Goal: Information Seeking & Learning: Find specific fact

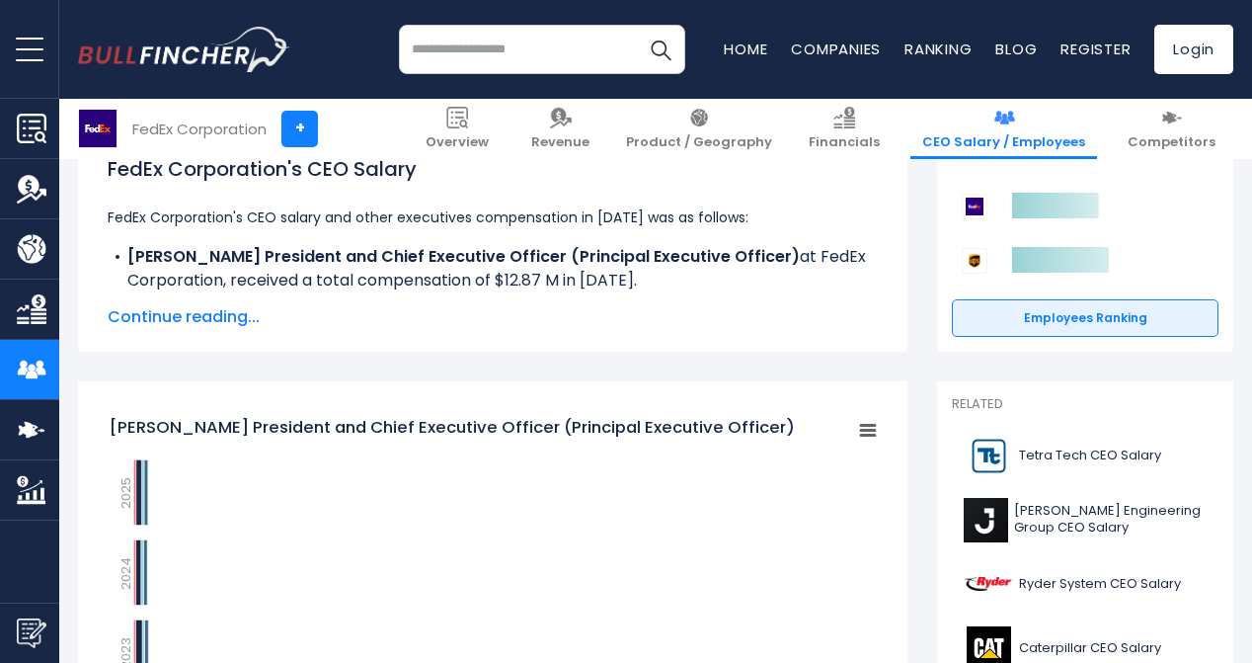
scroll to position [318, 0]
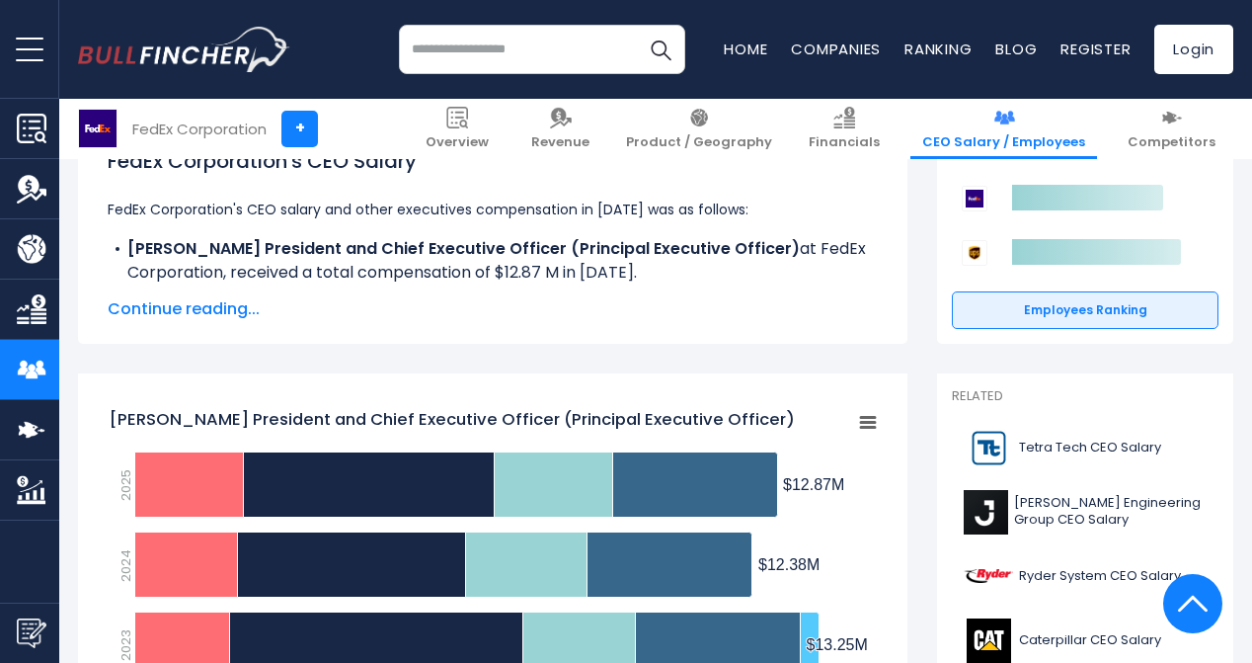
click at [223, 307] on span "Continue reading..." at bounding box center [493, 309] width 770 height 24
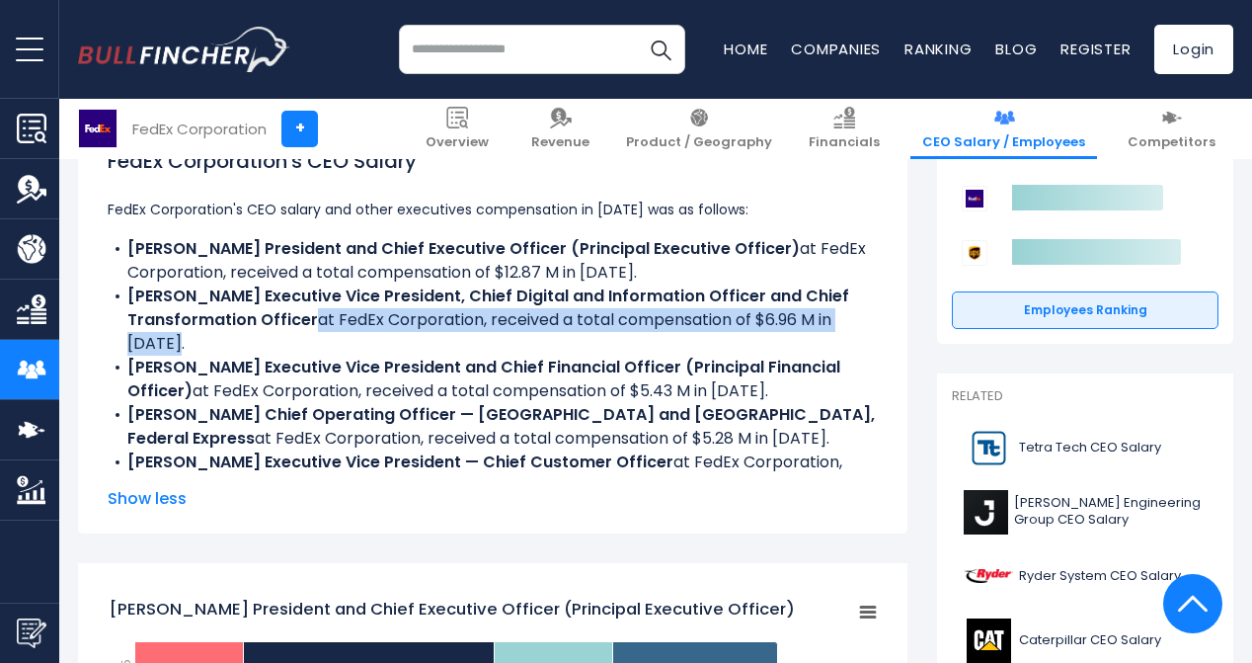
drag, startPoint x: 307, startPoint y: 315, endPoint x: 888, endPoint y: 318, distance: 580.6
click at [888, 318] on div "FedEx Corporation's CEO Salary FedEx Corporation's CEO salary and other executi…" at bounding box center [492, 328] width 829 height 410
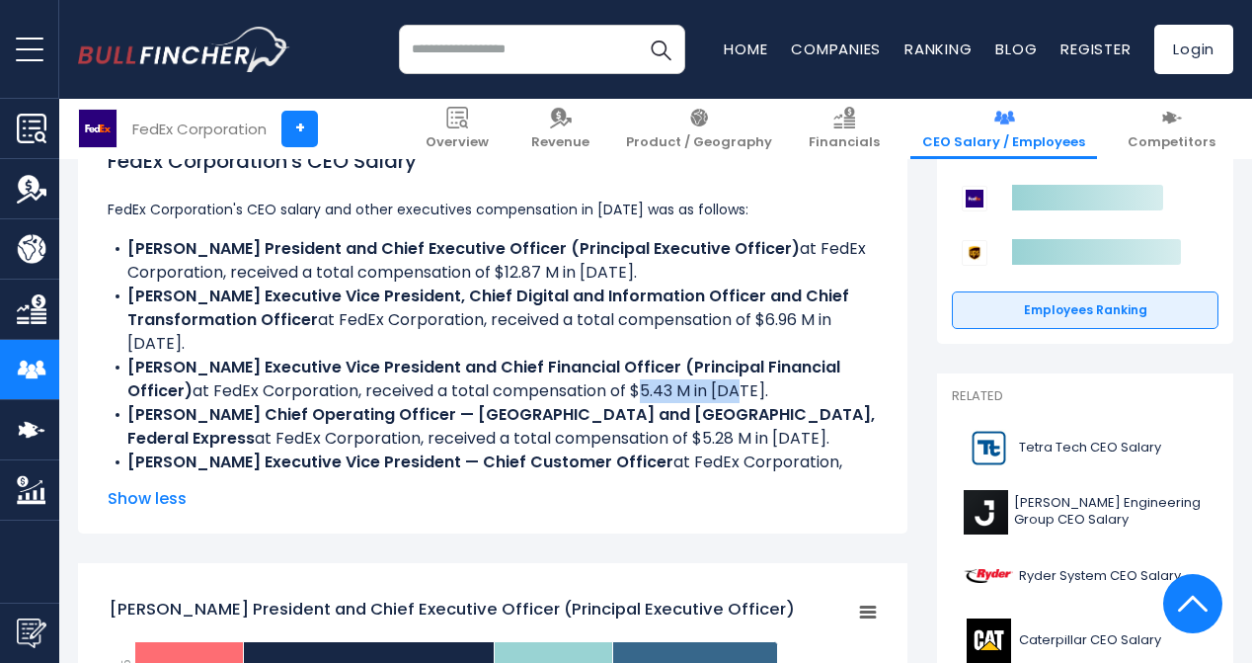
drag, startPoint x: 632, startPoint y: 359, endPoint x: 730, endPoint y: 363, distance: 97.8
click at [730, 363] on li "[PERSON_NAME] Executive Vice President and Chief Financial Officer (Principal F…" at bounding box center [493, 378] width 770 height 47
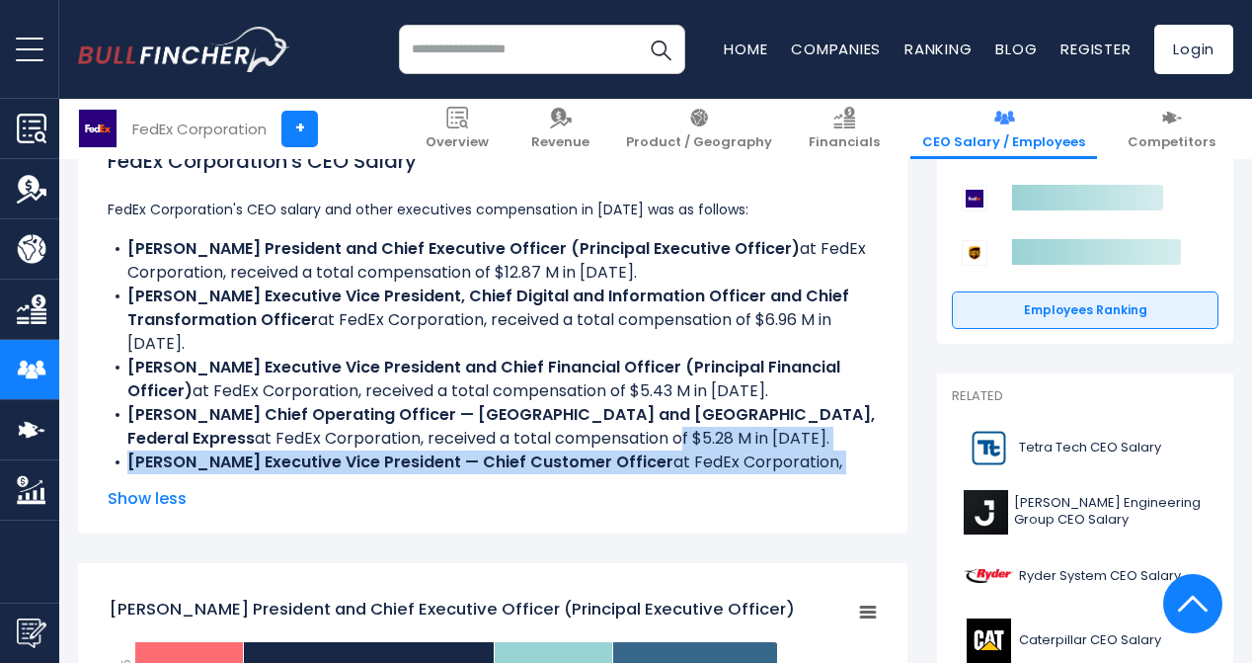
drag, startPoint x: 476, startPoint y: 409, endPoint x: 546, endPoint y: 460, distance: 86.9
click at [546, 462] on ul "FedEx Corporation's CEO salary and other executives compensation in [DATE] was …" at bounding box center [493, 347] width 770 height 300
click at [546, 460] on li "[PERSON_NAME] Executive Vice President — Chief Customer Officer at FedEx Corpor…" at bounding box center [493, 473] width 770 height 47
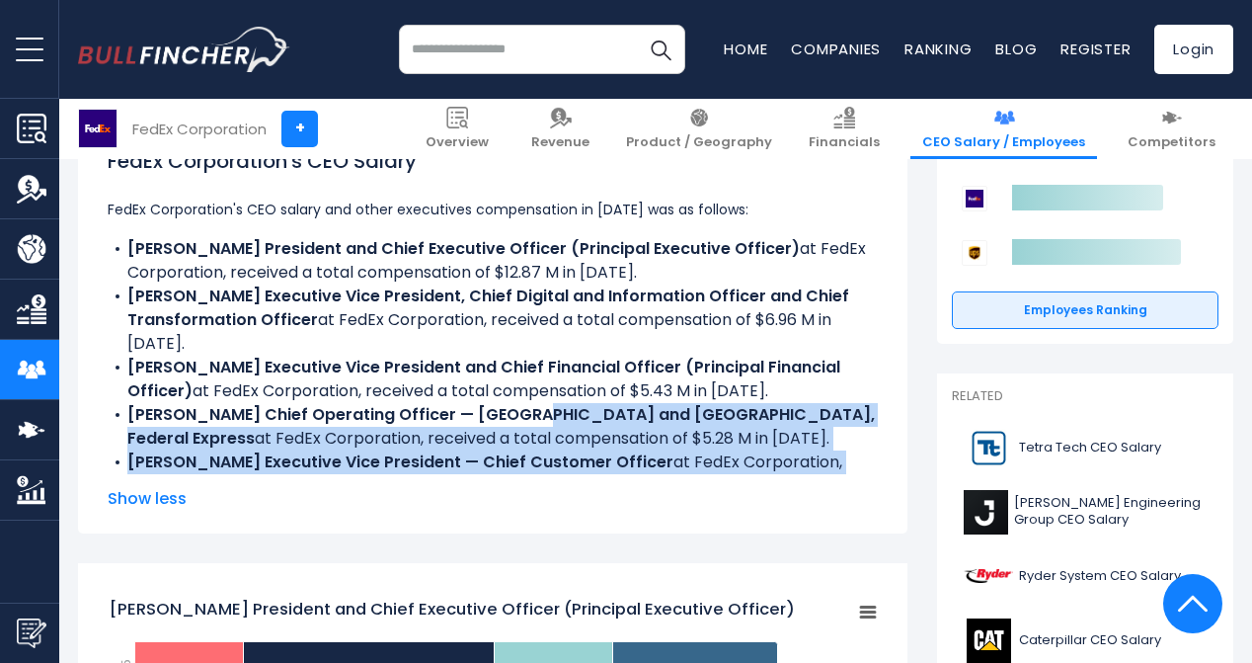
drag, startPoint x: 559, startPoint y: 459, endPoint x: 505, endPoint y: 397, distance: 82.6
click at [505, 397] on ul "FedEx Corporation's CEO salary and other executives compensation in [DATE] was …" at bounding box center [493, 347] width 770 height 300
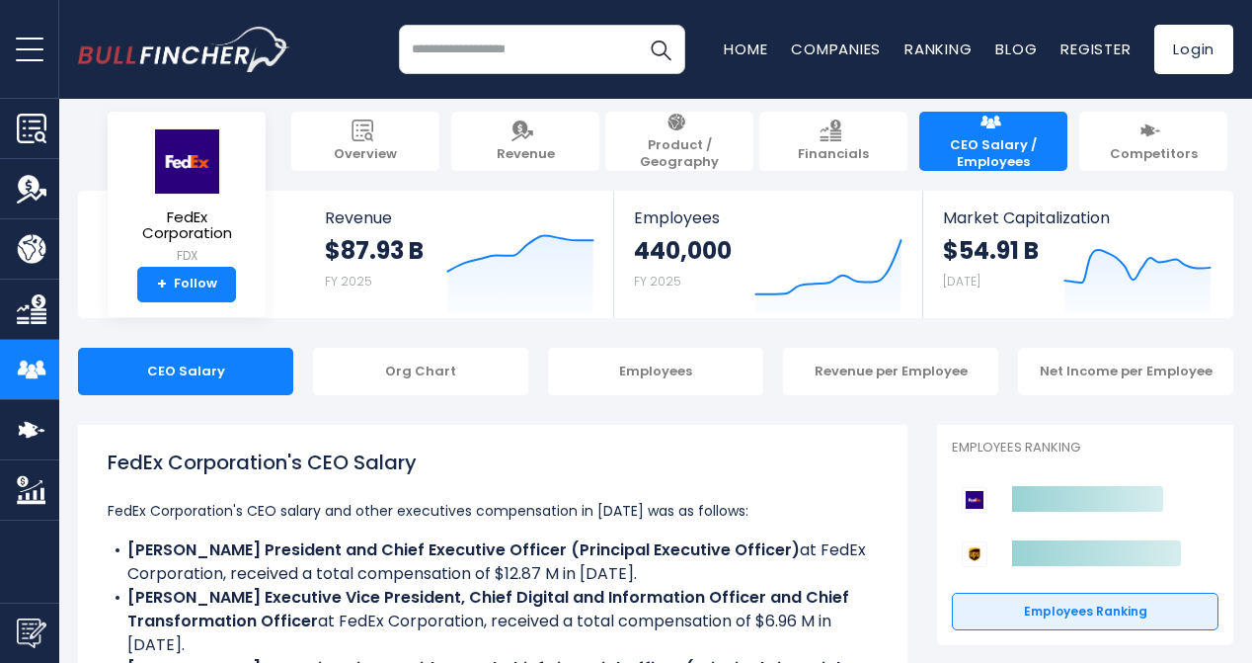
scroll to position [0, 0]
